Goal: Communication & Community: Answer question/provide support

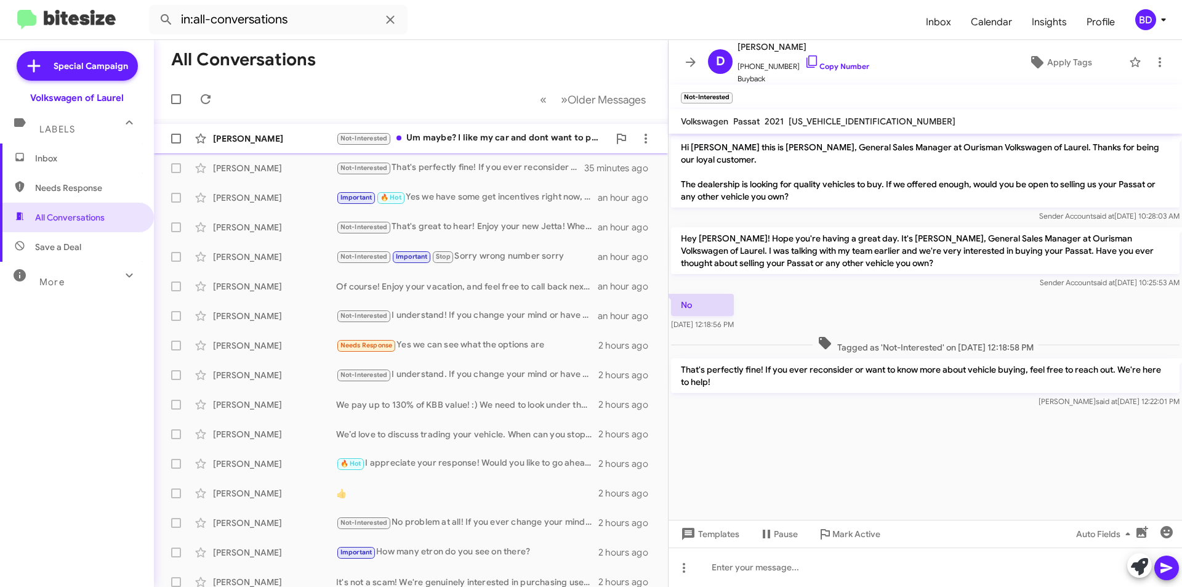
click at [516, 134] on div "Not-Interested Um maybe? I like my car and dont want to pay more for another on…" at bounding box center [472, 138] width 273 height 14
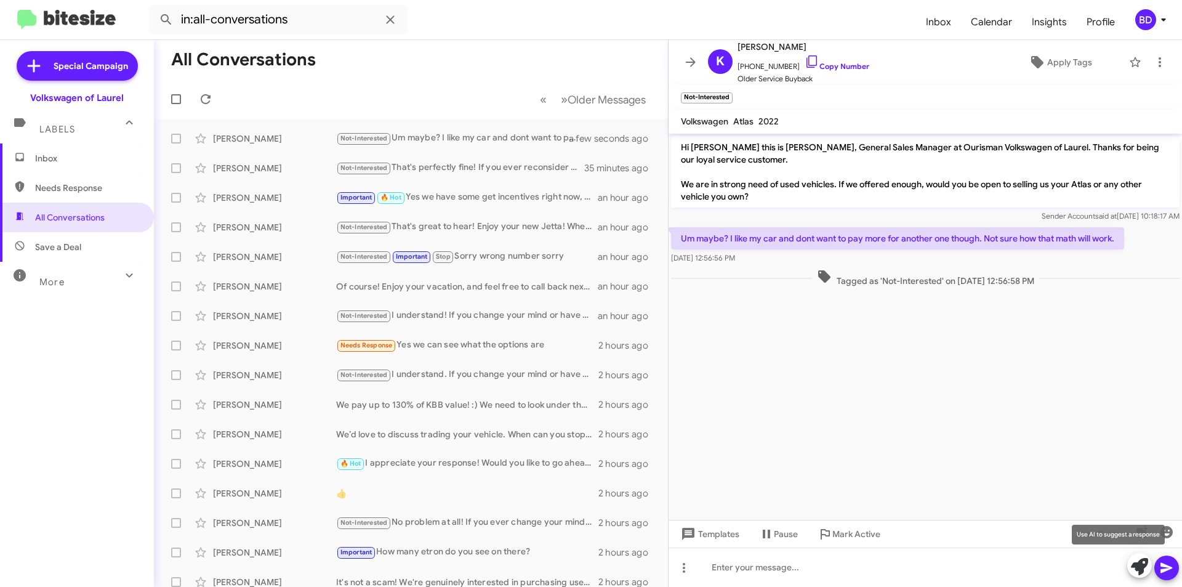
click at [1138, 568] on icon at bounding box center [1139, 566] width 17 height 17
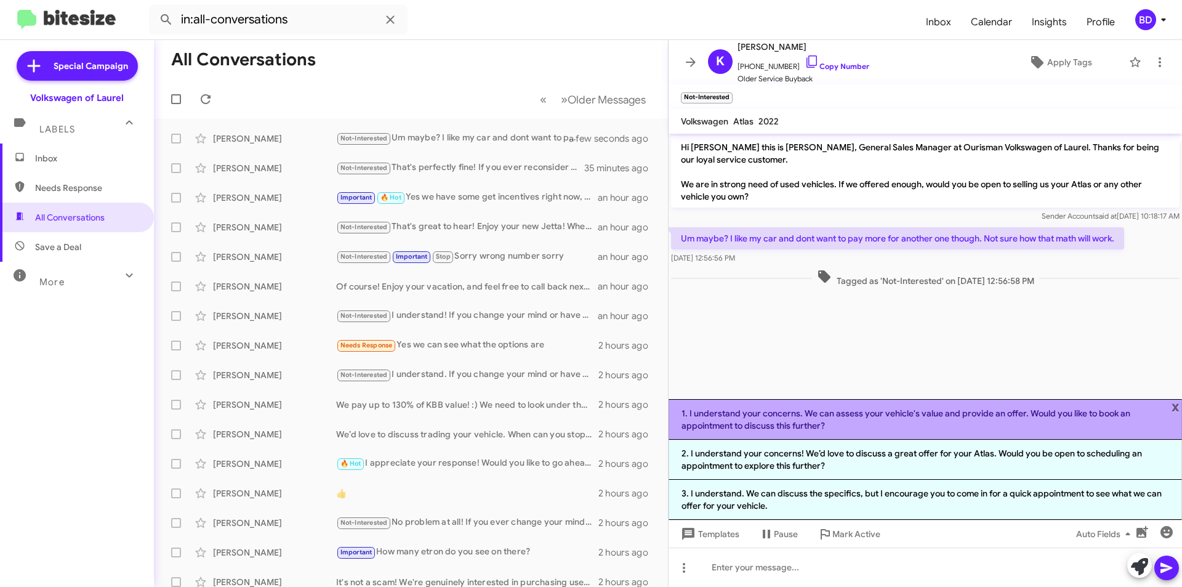
click at [887, 422] on li "1. I understand your concerns. We can assess your vehicle's value and provide a…" at bounding box center [925, 419] width 513 height 41
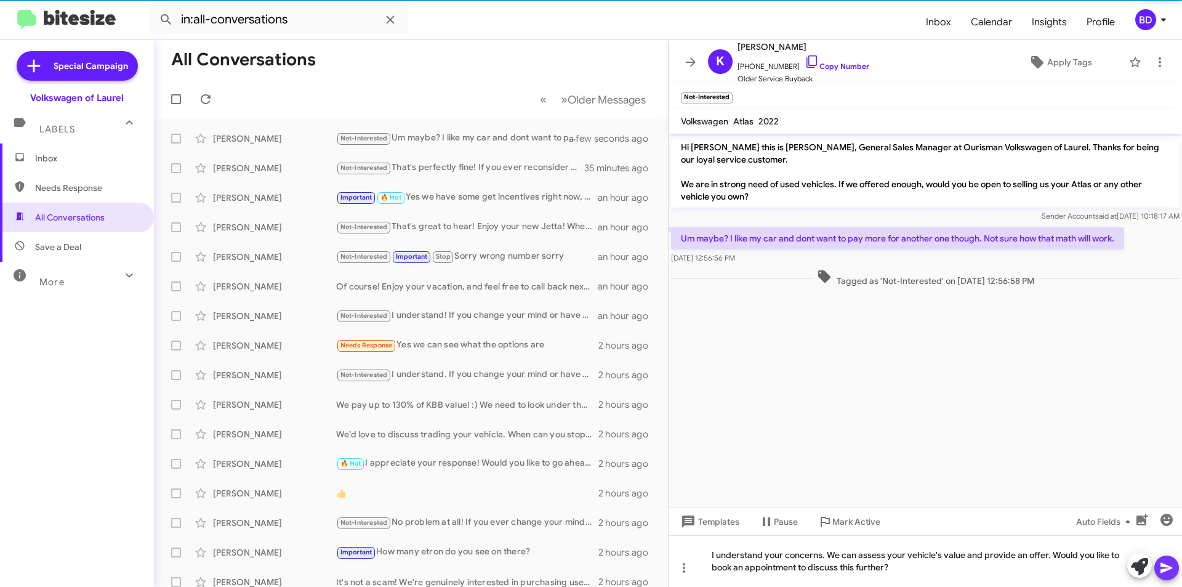
click at [1168, 567] on icon at bounding box center [1166, 568] width 12 height 10
